Goal: Task Accomplishment & Management: Manage account settings

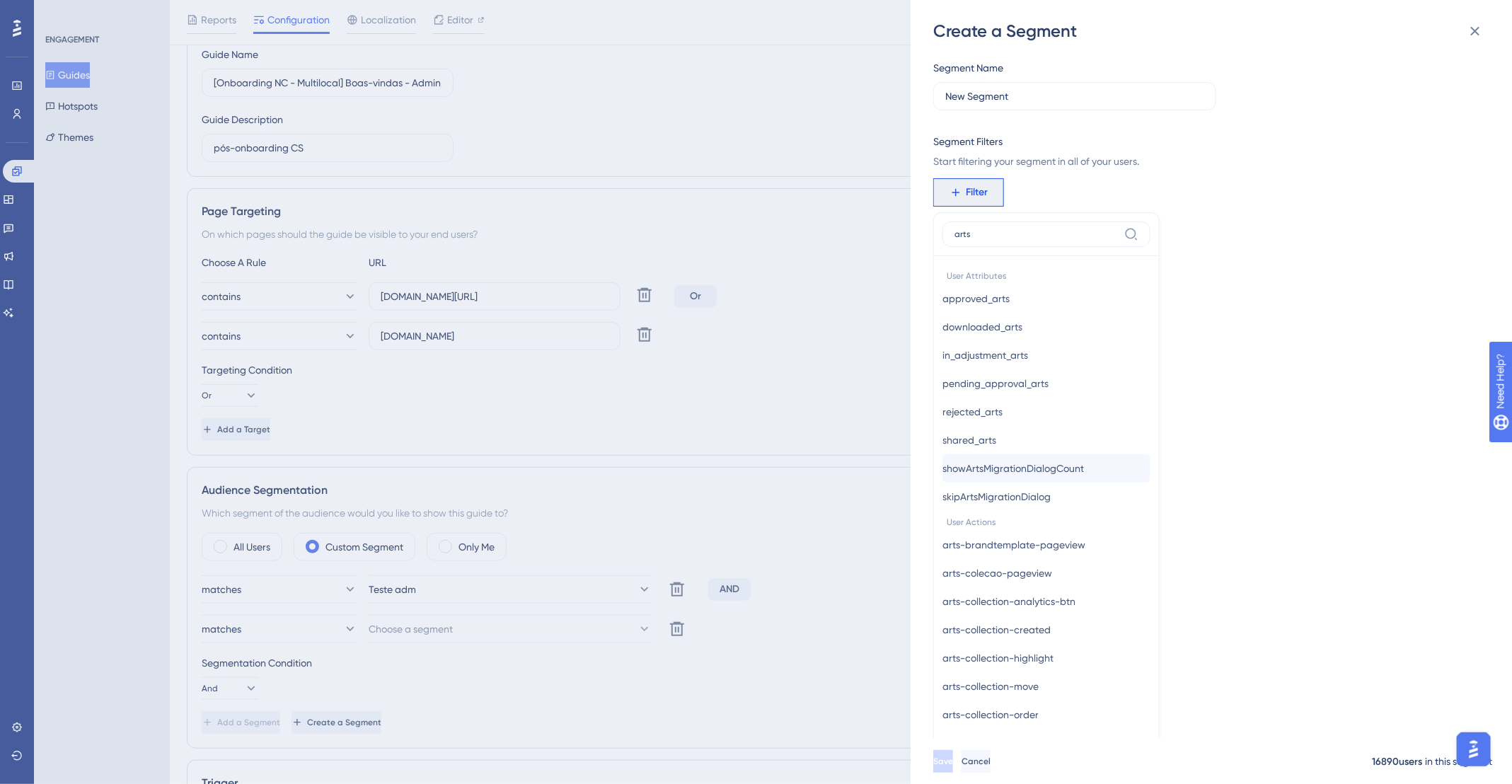
scroll to position [176, 0]
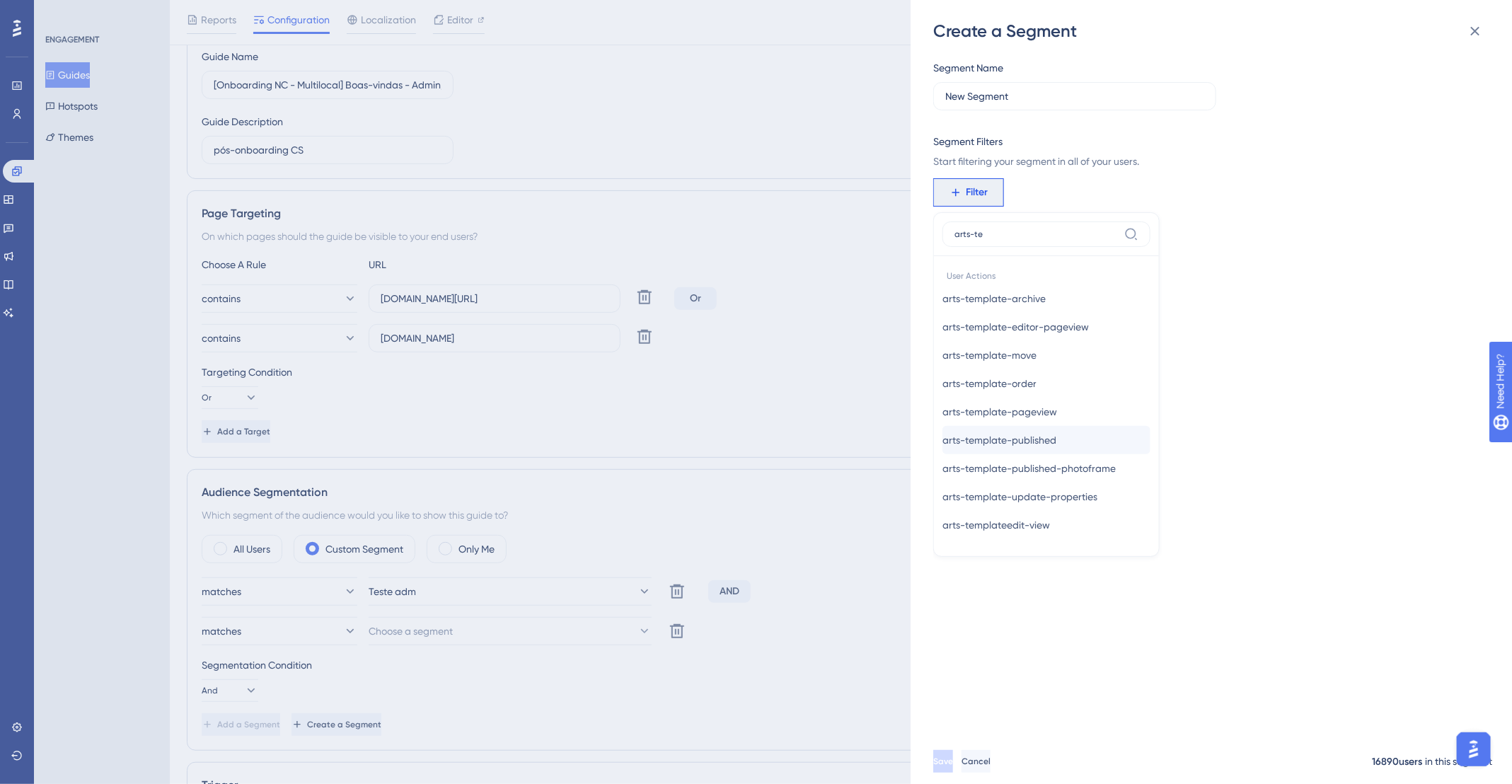
type input "arts-te"
click at [1074, 442] on button "arts-template-published arts-template-published" at bounding box center [1046, 440] width 208 height 28
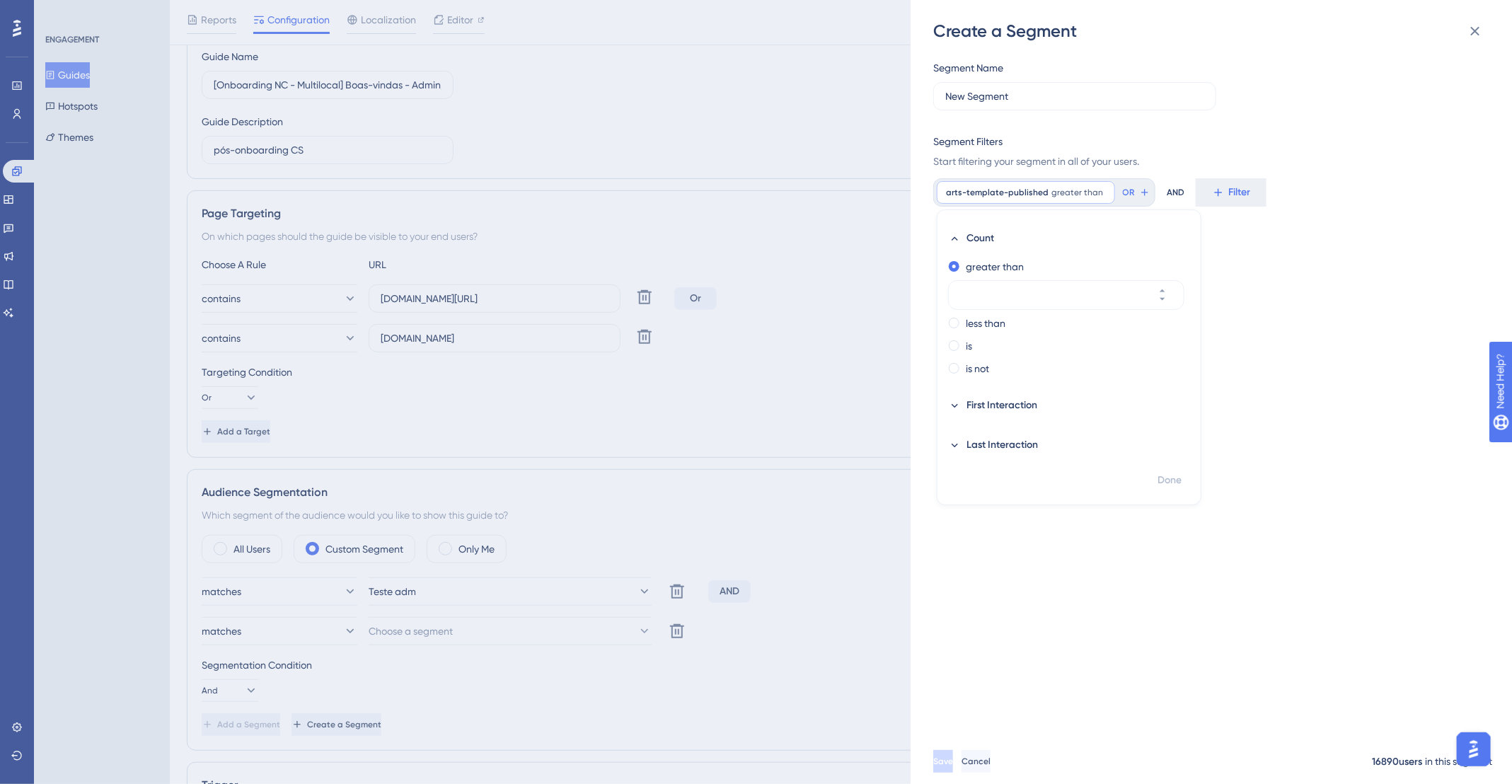
click at [948, 327] on div "greater than less than is is not" at bounding box center [1069, 319] width 263 height 128
click at [955, 344] on span at bounding box center [954, 345] width 11 height 11
click at [964, 342] on input "radio" at bounding box center [964, 342] width 0 height 0
click at [975, 404] on span "First Interaction" at bounding box center [1002, 405] width 71 height 17
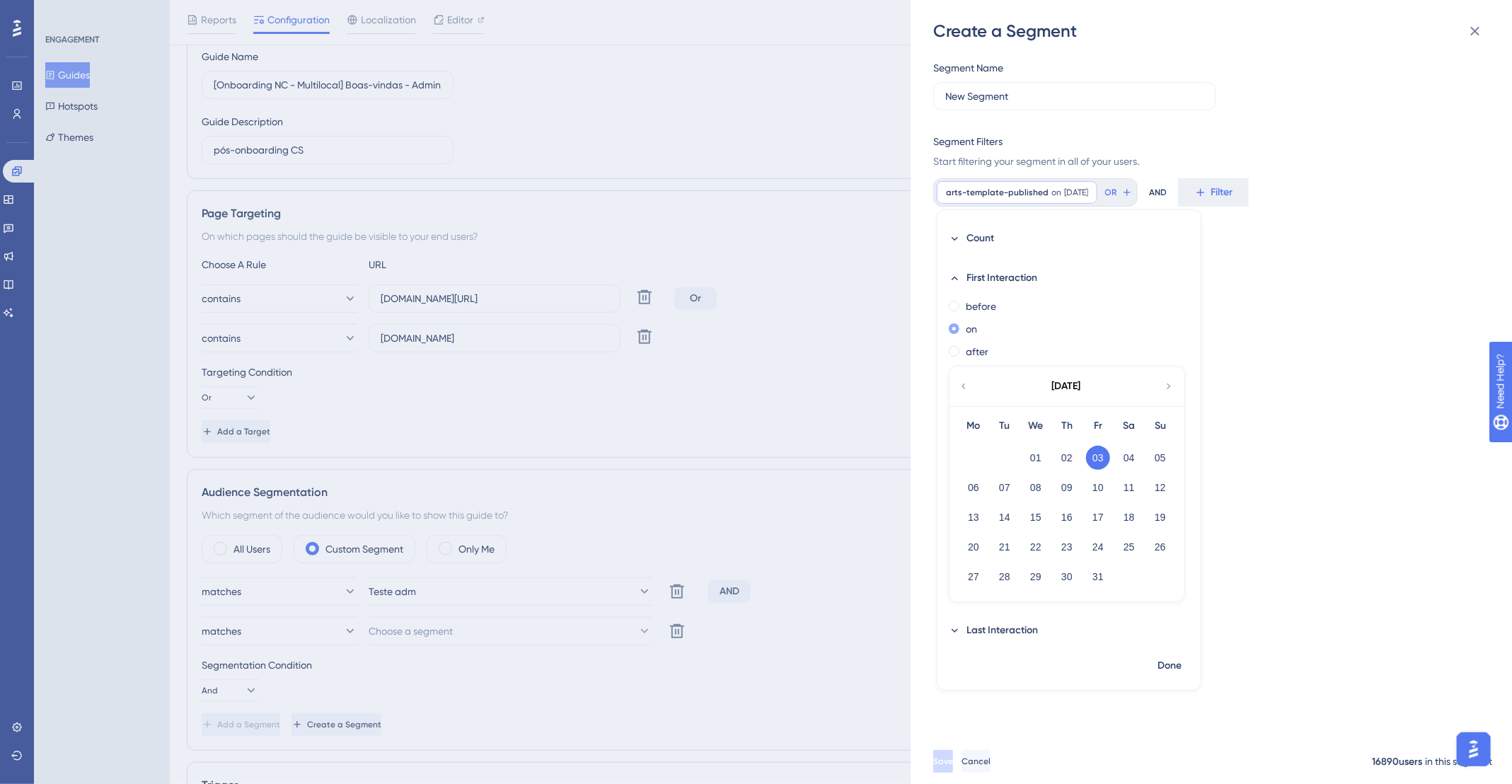
click at [951, 329] on span at bounding box center [954, 329] width 11 height 11
click at [964, 326] on input "radio" at bounding box center [964, 326] width 0 height 0
click at [953, 274] on icon at bounding box center [955, 278] width 12 height 12
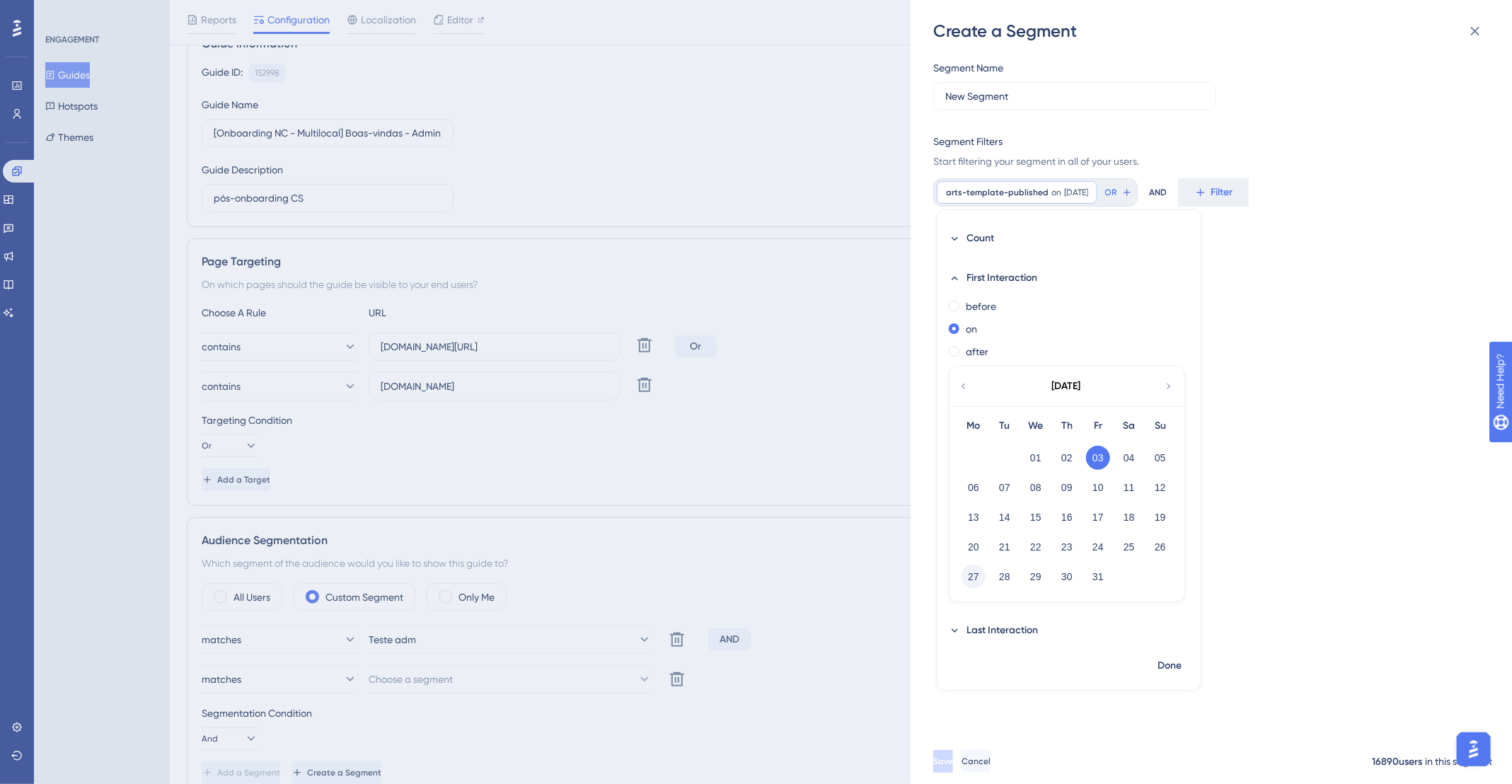
scroll to position [161, 0]
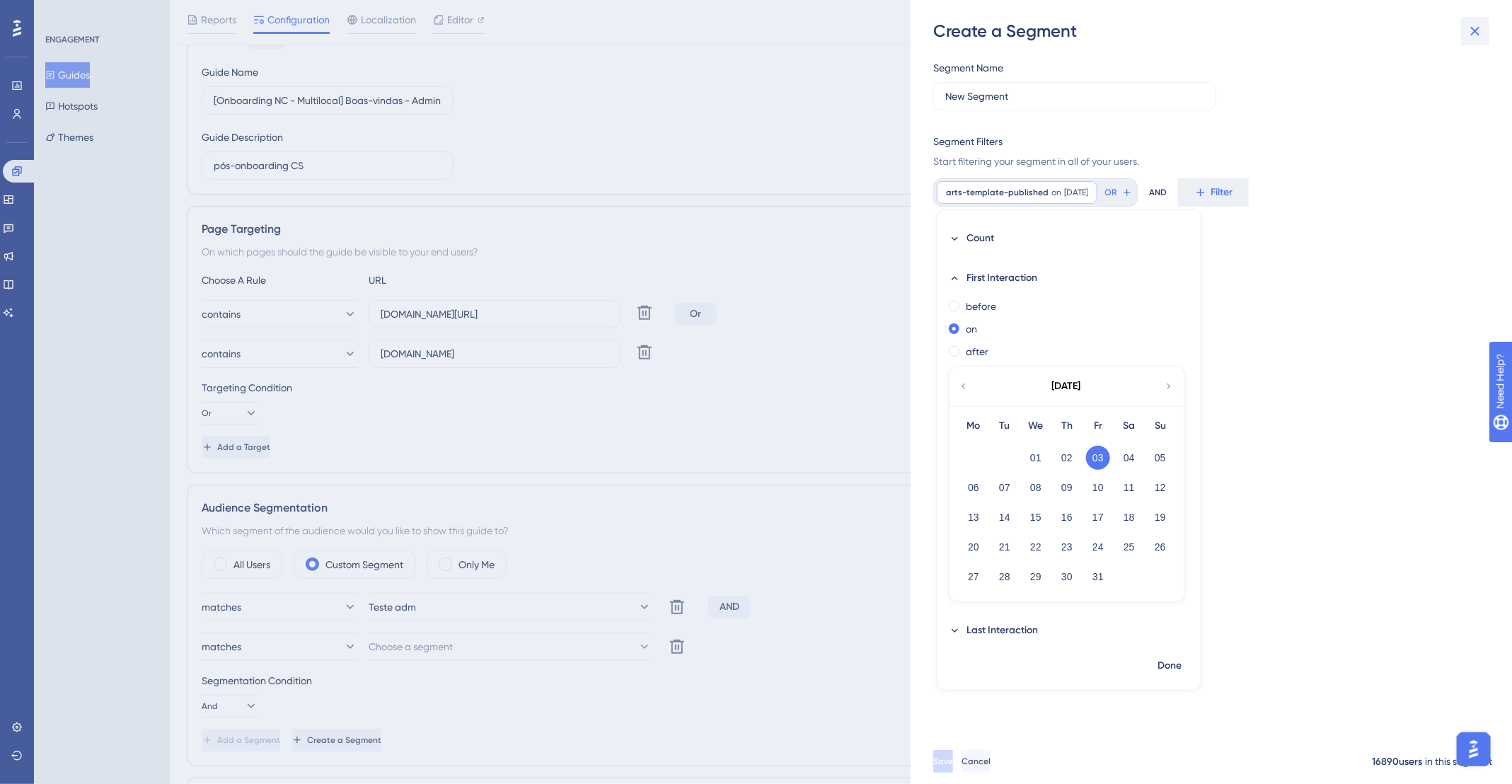
click at [1483, 24] on icon at bounding box center [1475, 30] width 17 height 17
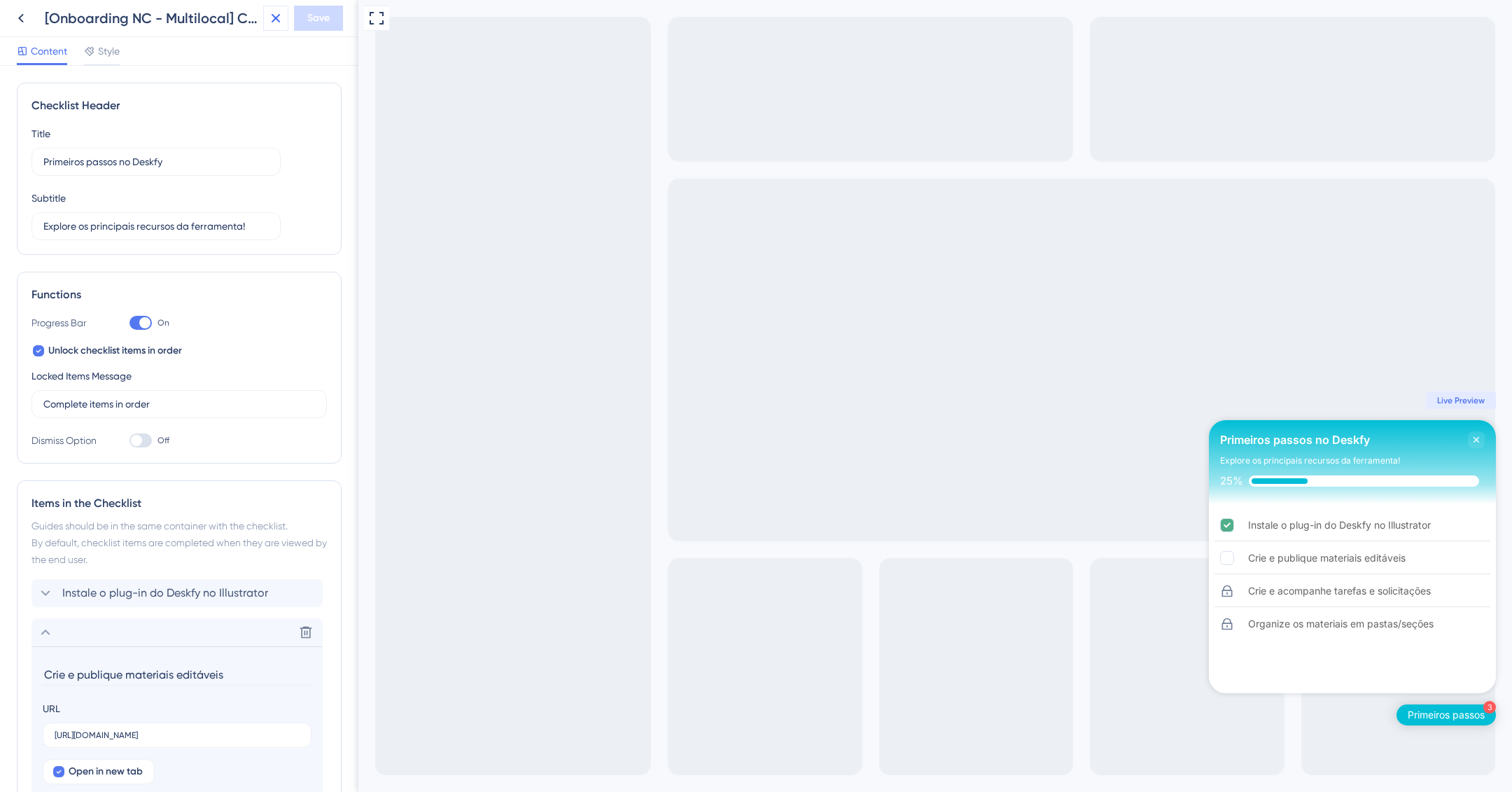
click at [276, 17] on icon at bounding box center [275, 18] width 9 height 9
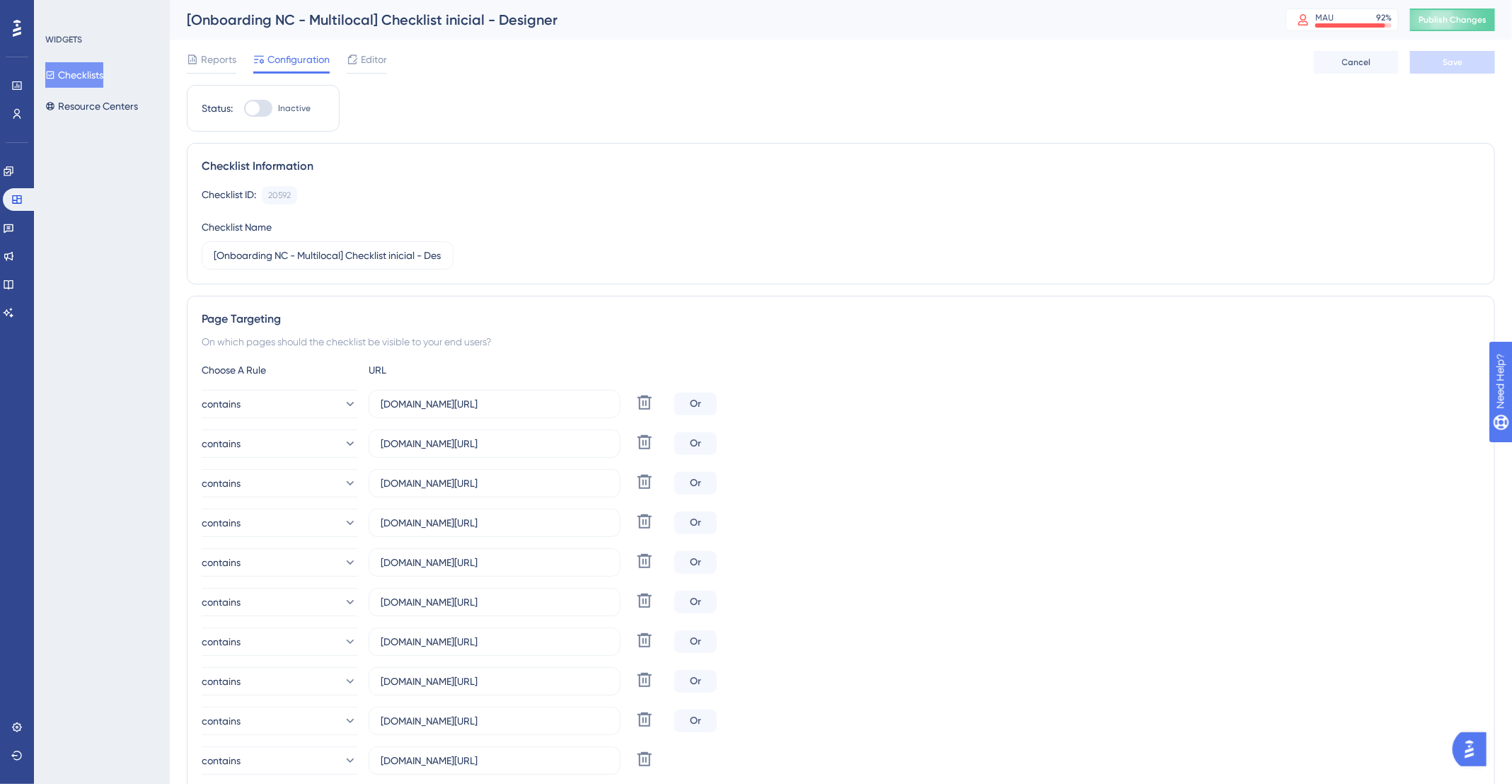
click at [71, 81] on button "Checklists" at bounding box center [73, 75] width 58 height 25
